Goal: Information Seeking & Learning: Understand process/instructions

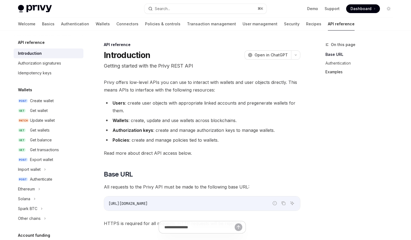
click at [330, 75] on link "Examples" at bounding box center [361, 72] width 72 height 9
click at [96, 25] on link "Wallets" at bounding box center [103, 23] width 14 height 13
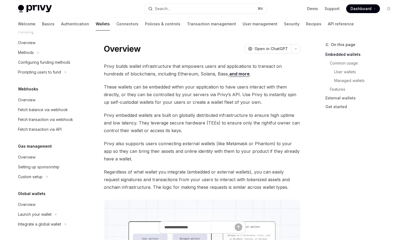
scroll to position [9, 0]
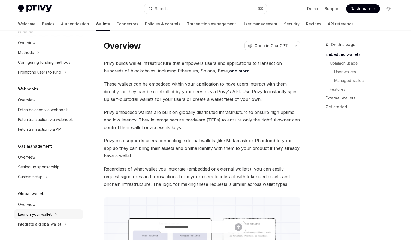
click at [44, 217] on div "Launch your wallet" at bounding box center [35, 214] width 34 height 7
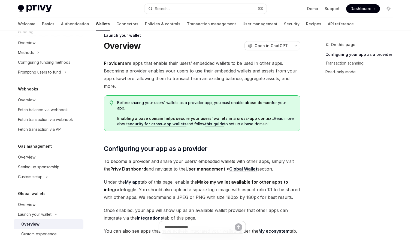
scroll to position [248, 0]
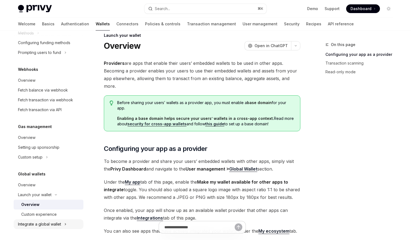
click at [52, 223] on div "Integrate a global wallet" at bounding box center [39, 224] width 43 height 7
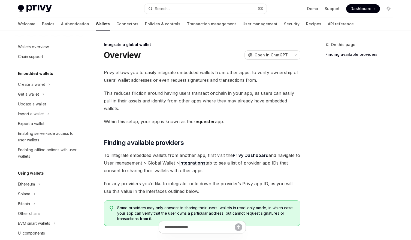
click at [365, 10] on span "Dashboard" at bounding box center [360, 8] width 21 height 5
click at [315, 10] on link "Demo" at bounding box center [312, 8] width 11 height 5
type textarea "*"
